Goal: Use online tool/utility

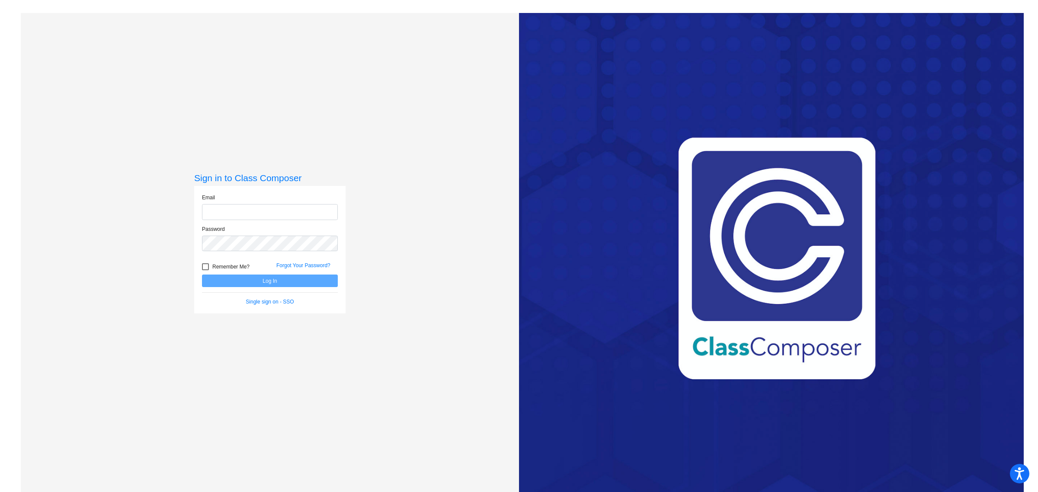
type input "[EMAIL_ADDRESS][DOMAIN_NAME]"
click at [270, 278] on button "Log In" at bounding box center [270, 281] width 136 height 13
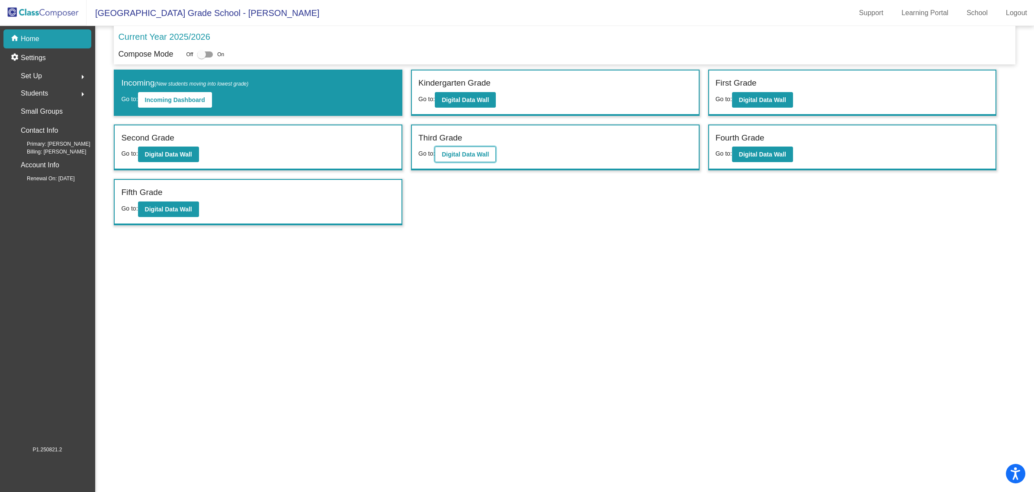
click at [481, 149] on button "Digital Data Wall" at bounding box center [465, 155] width 61 height 16
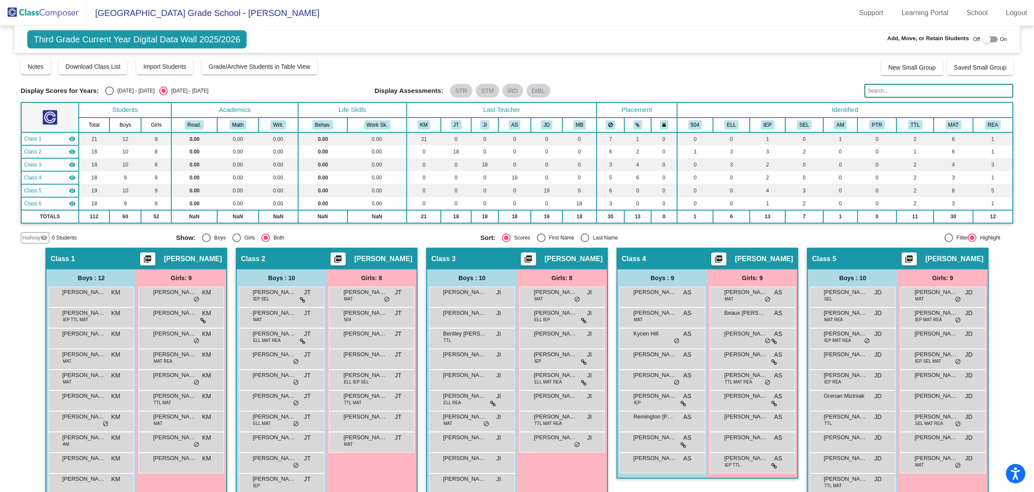
click at [984, 37] on div at bounding box center [986, 39] width 9 height 9
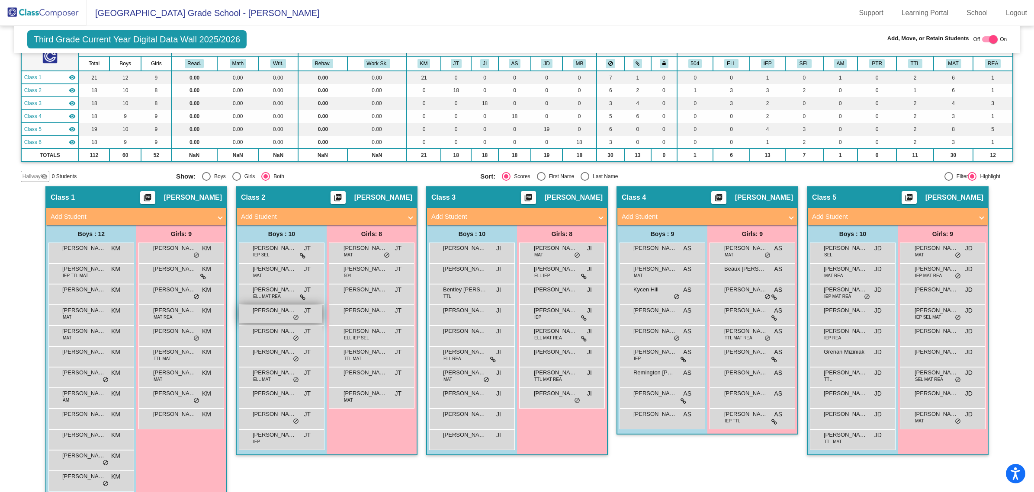
scroll to position [54, 0]
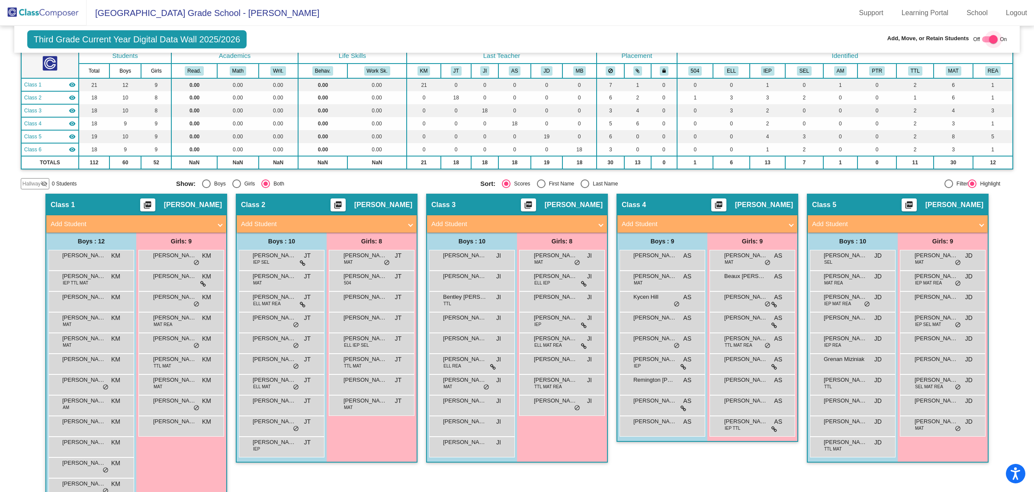
click at [983, 37] on div at bounding box center [990, 39] width 16 height 6
checkbox input "false"
